Goal: Find specific page/section: Find specific page/section

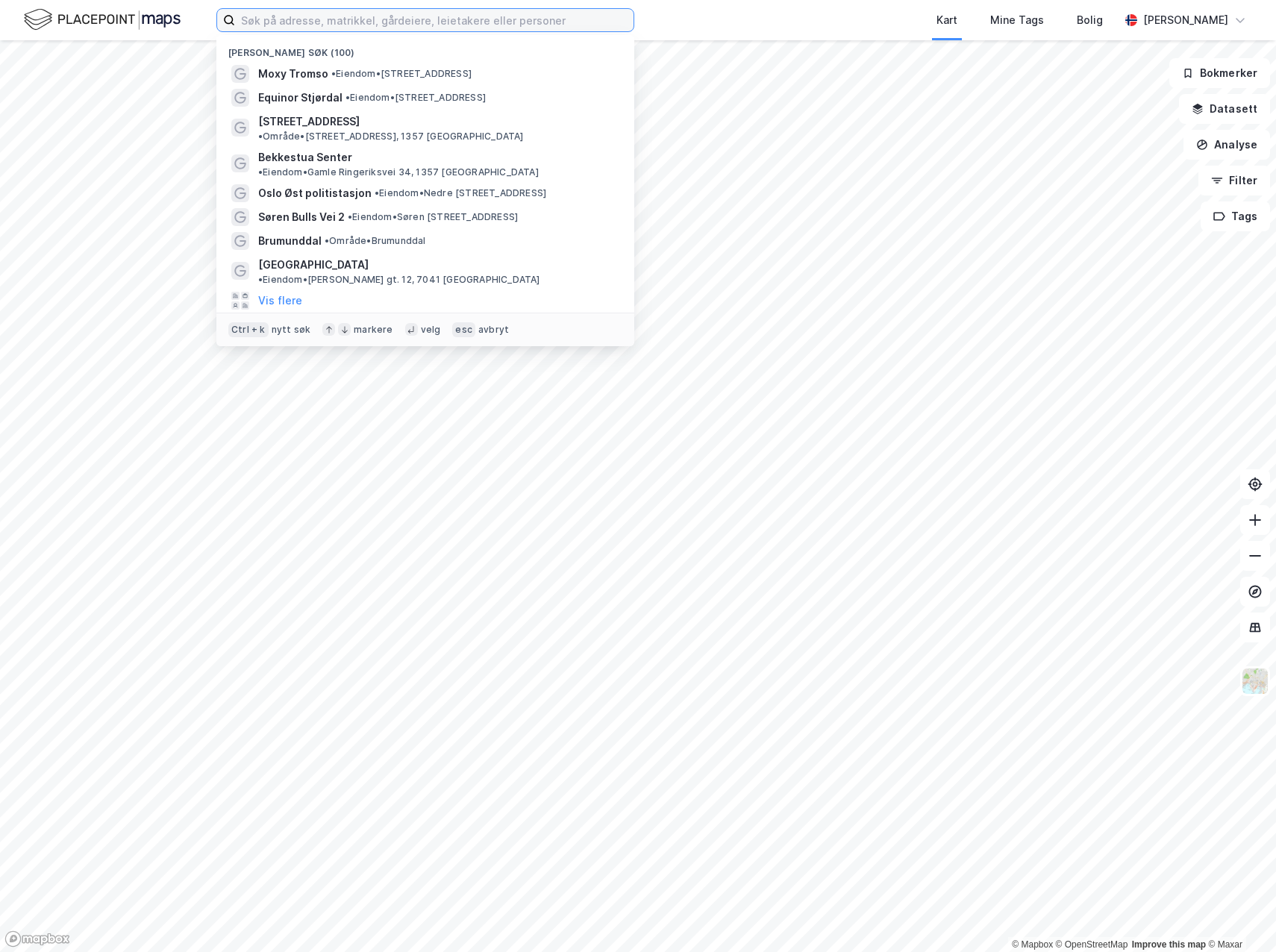
click at [344, 17] on input at bounding box center [434, 20] width 399 height 22
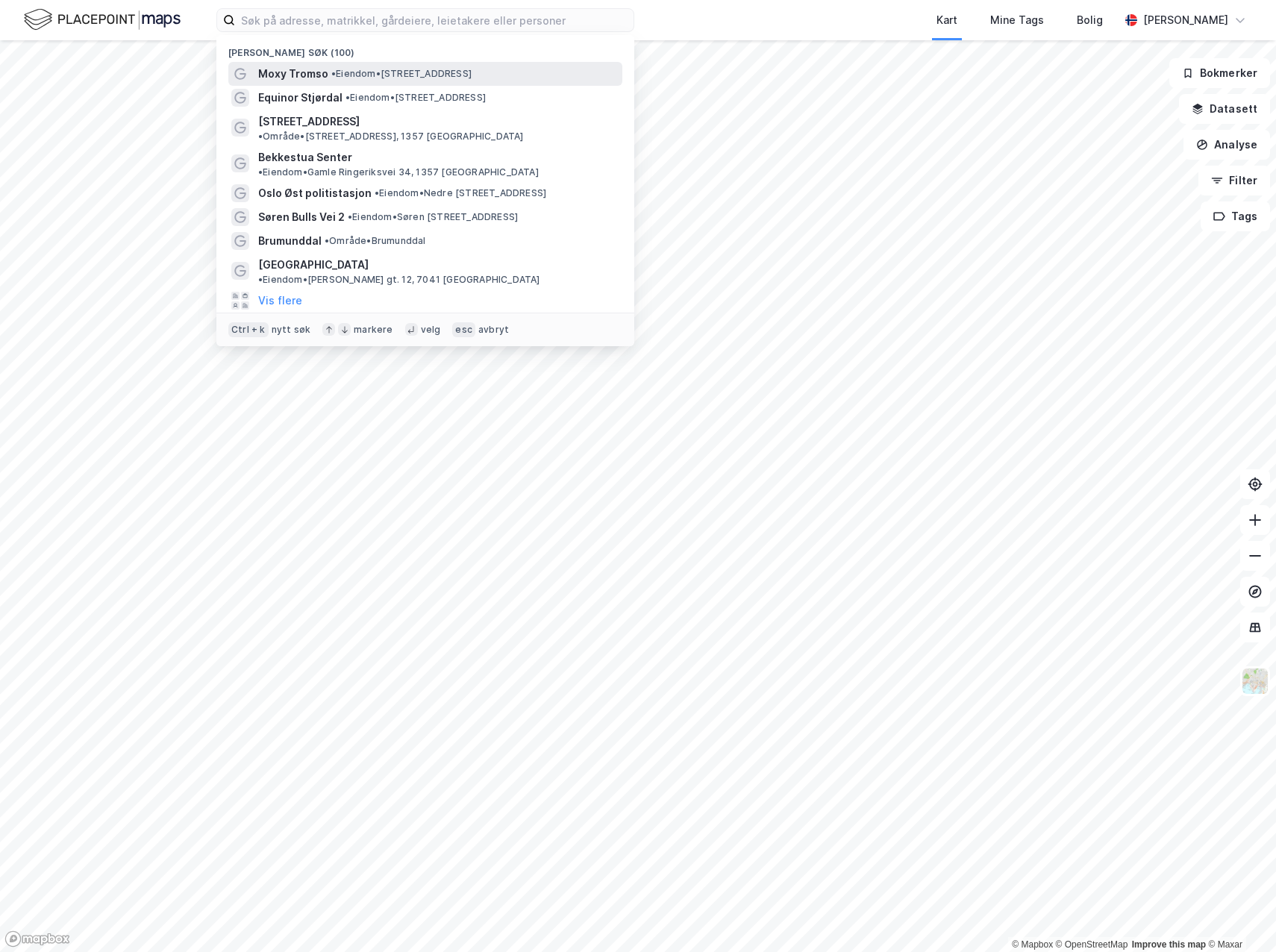
click at [346, 70] on span "• Eiendom • [STREET_ADDRESS]" at bounding box center [401, 73] width 140 height 12
